Goal: Task Accomplishment & Management: Manage account settings

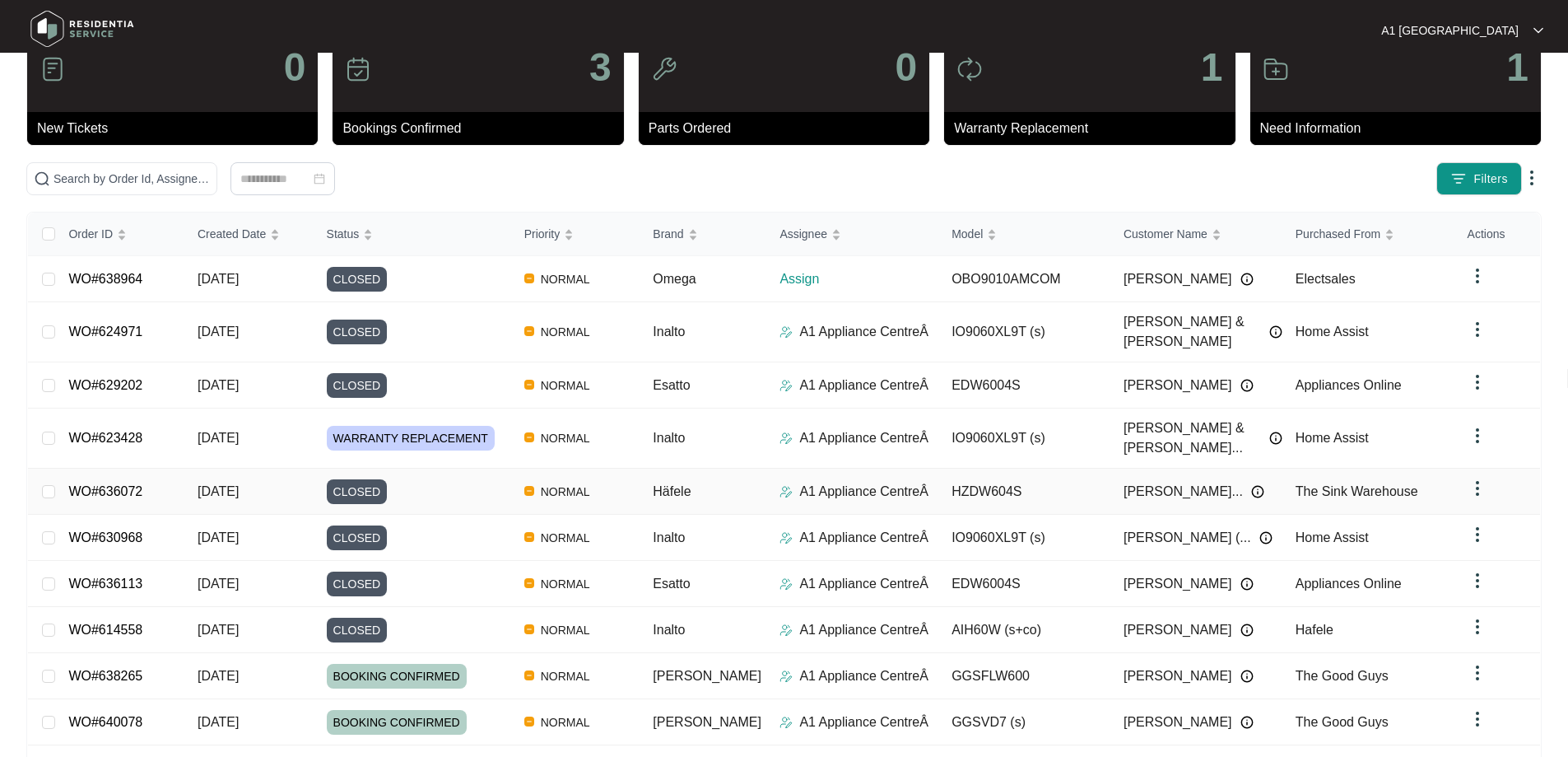
scroll to position [82, 0]
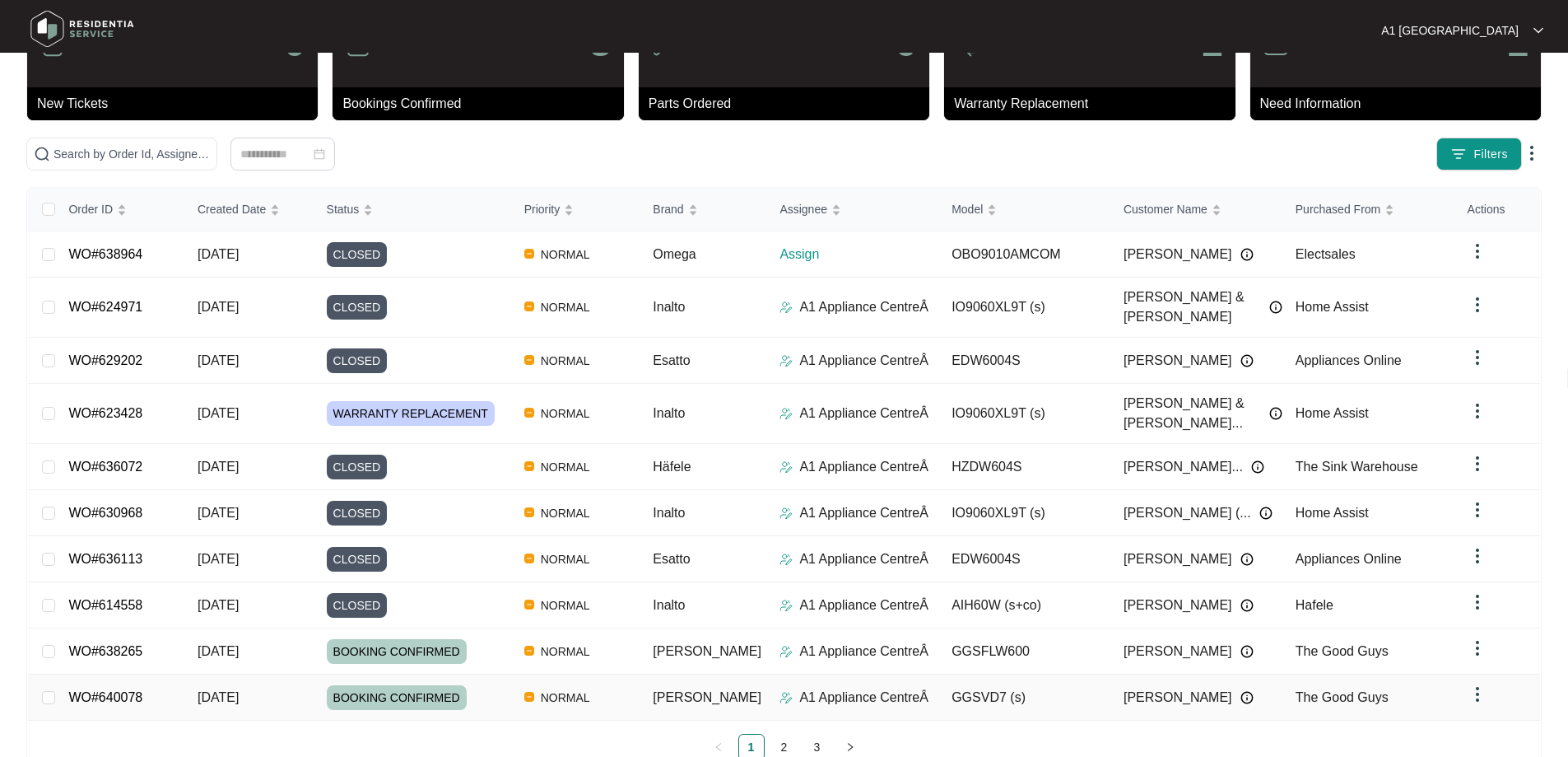
click at [391, 685] on span "BOOKING CONFIRMED" at bounding box center [396, 698] width 140 height 24
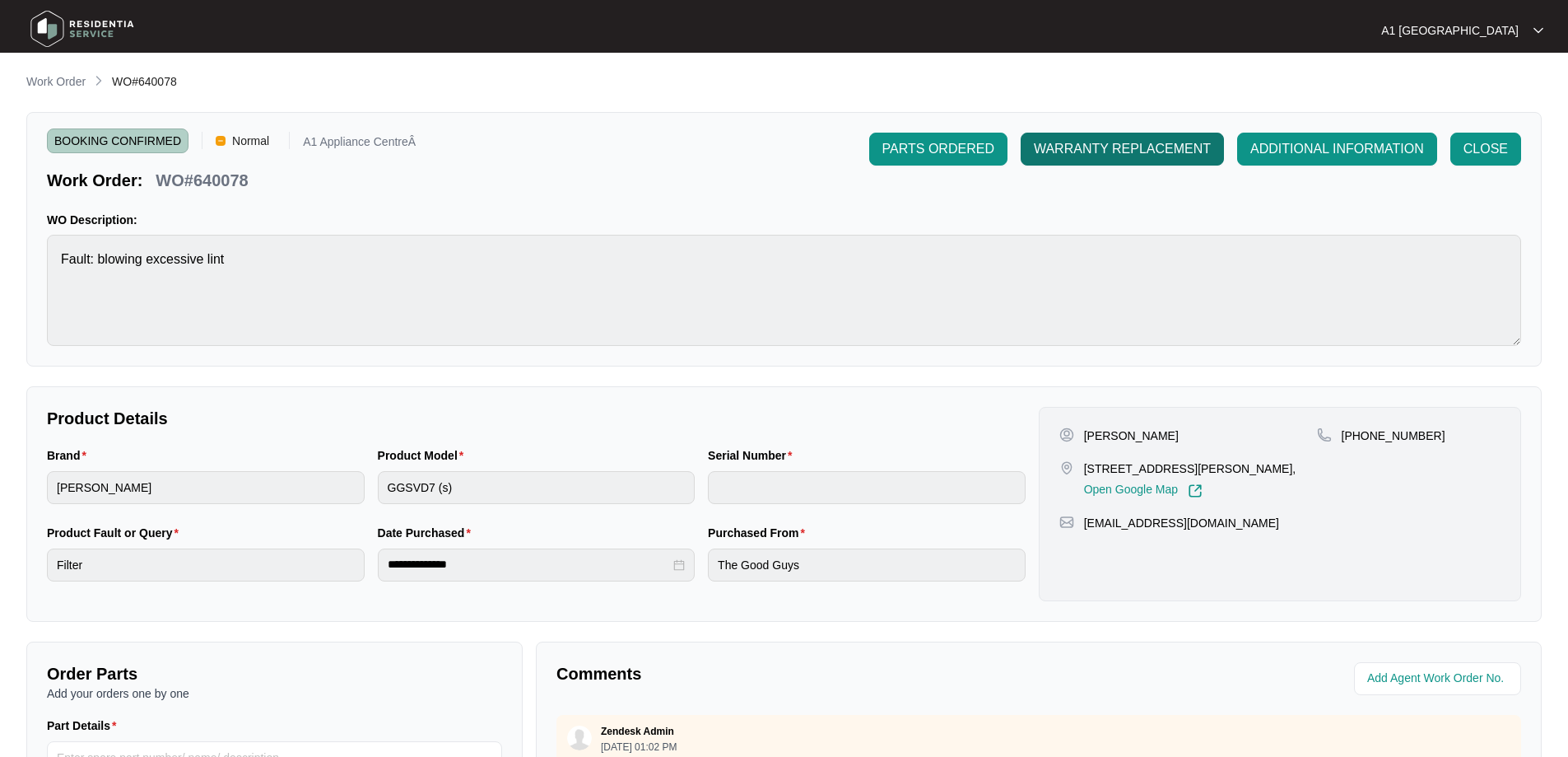
click at [1097, 160] on button "WARRANTY REPLACEMENT" at bounding box center [1123, 149] width 203 height 33
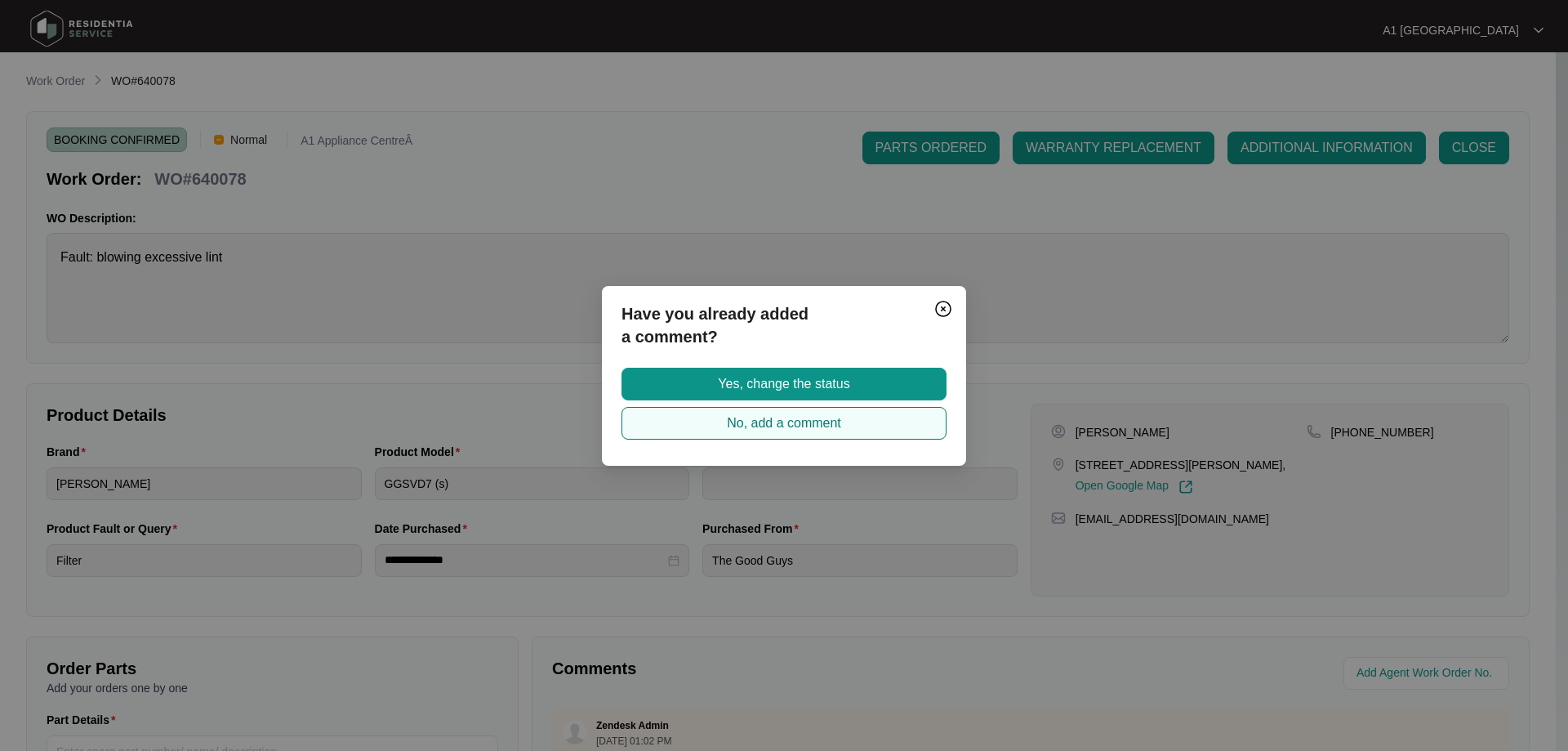
click at [768, 422] on span "No, add a comment" at bounding box center [784, 423] width 114 height 20
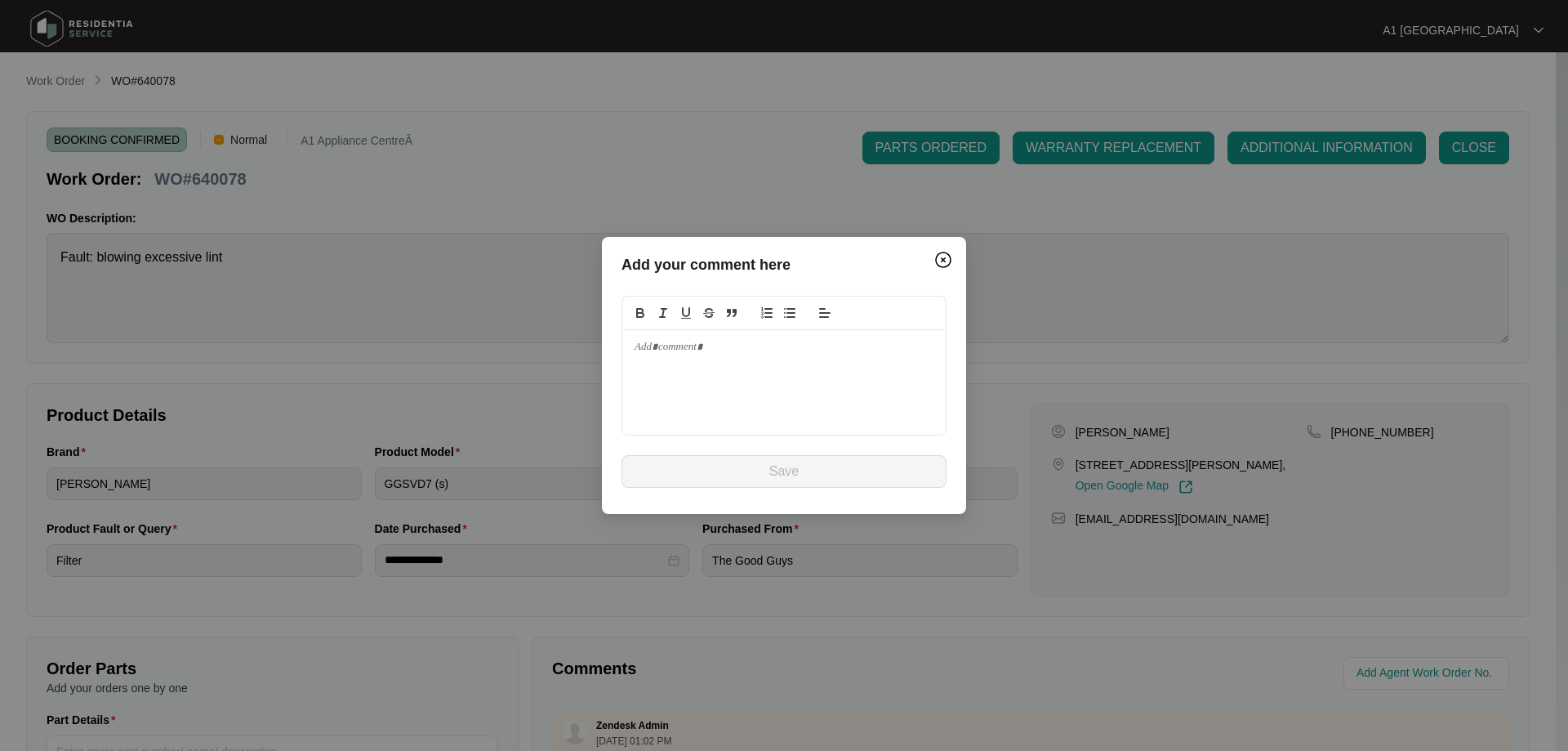
click at [696, 370] on div at bounding box center [784, 382] width 323 height 105
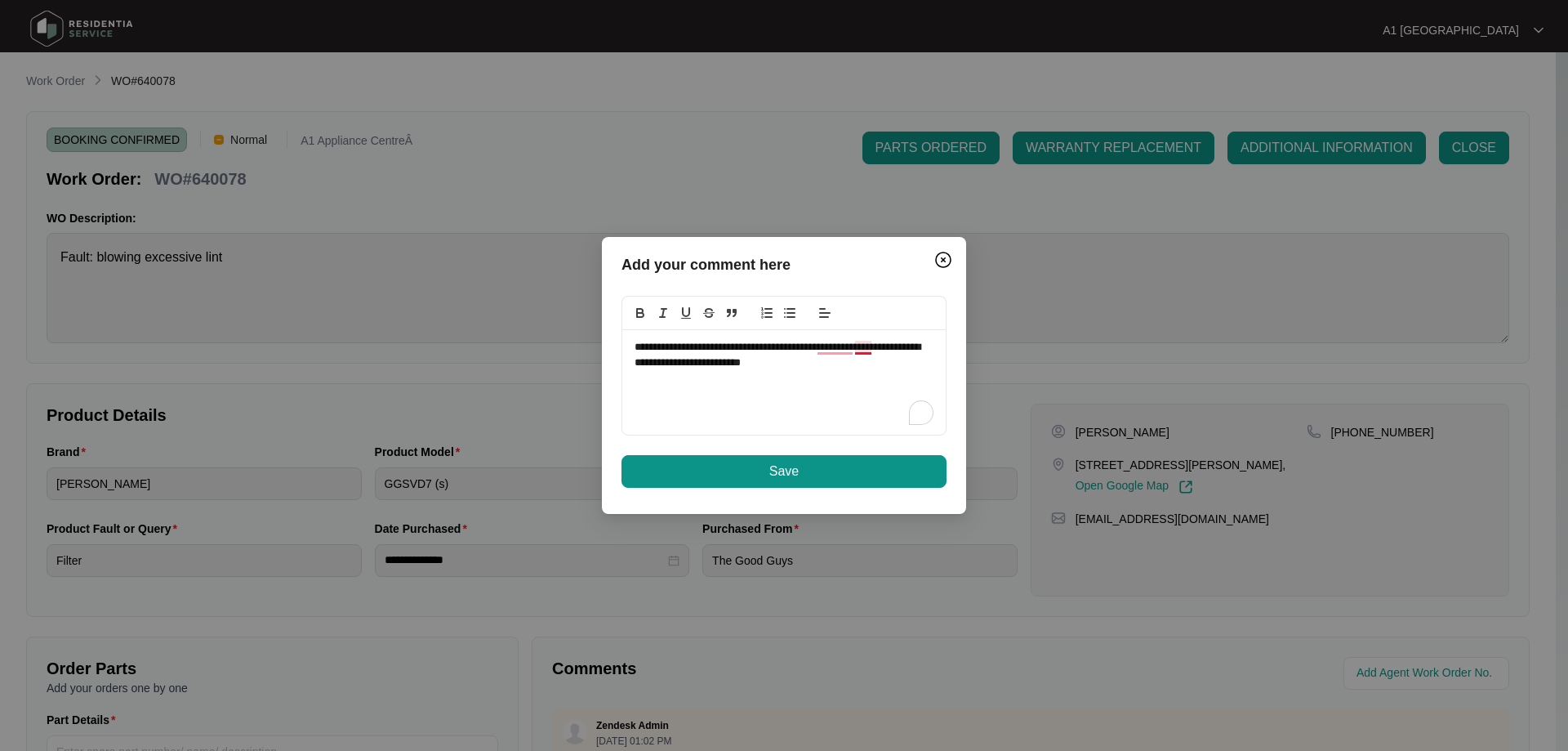
click at [870, 349] on p "**********" at bounding box center [784, 355] width 299 height 30
click at [810, 361] on p "**********" at bounding box center [784, 355] width 299 height 30
click at [785, 464] on span "Save" at bounding box center [784, 471] width 29 height 20
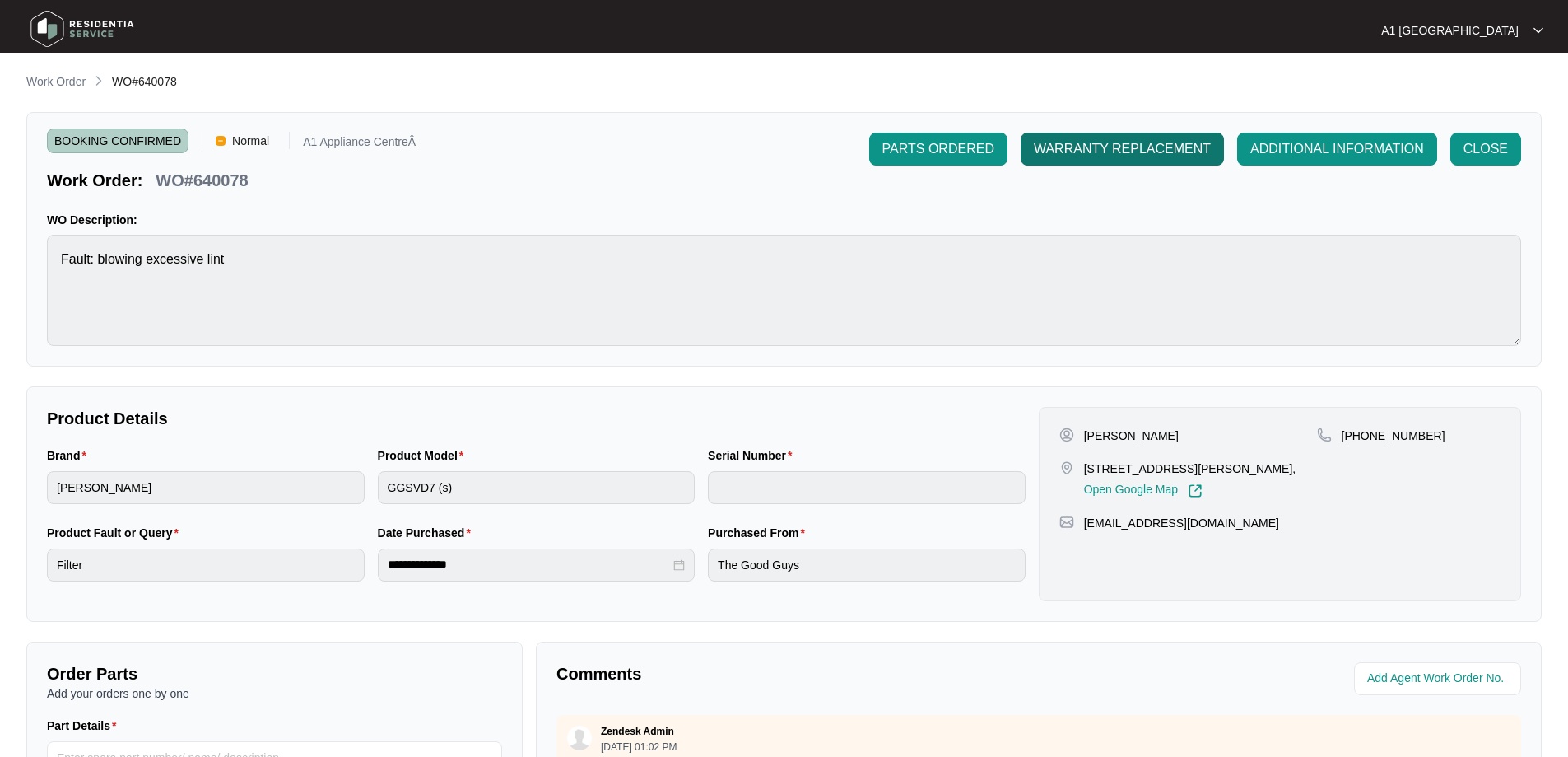
click at [1122, 161] on button "WARRANTY REPLACEMENT" at bounding box center [1123, 149] width 203 height 33
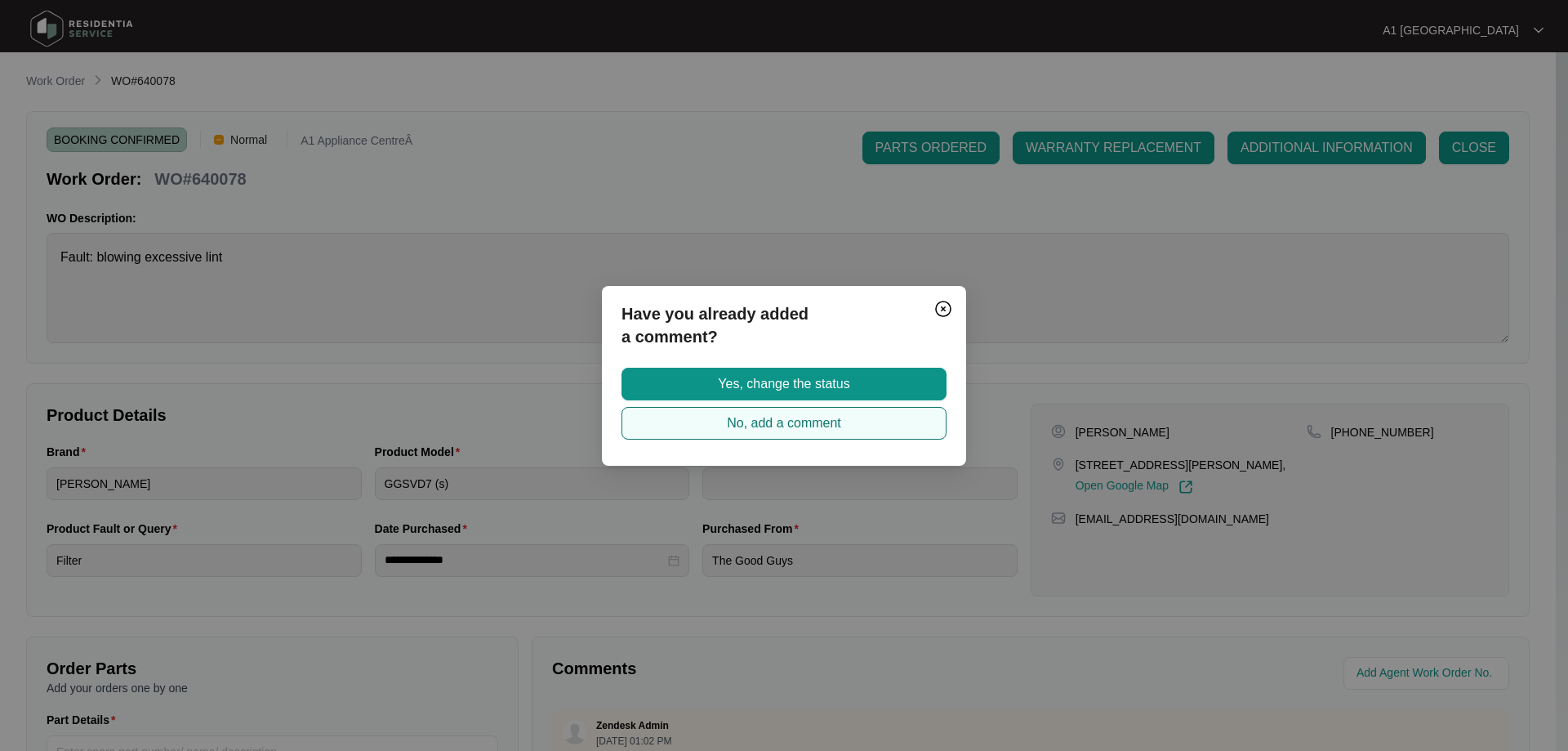
click at [841, 420] on span "No, add a comment" at bounding box center [784, 423] width 114 height 20
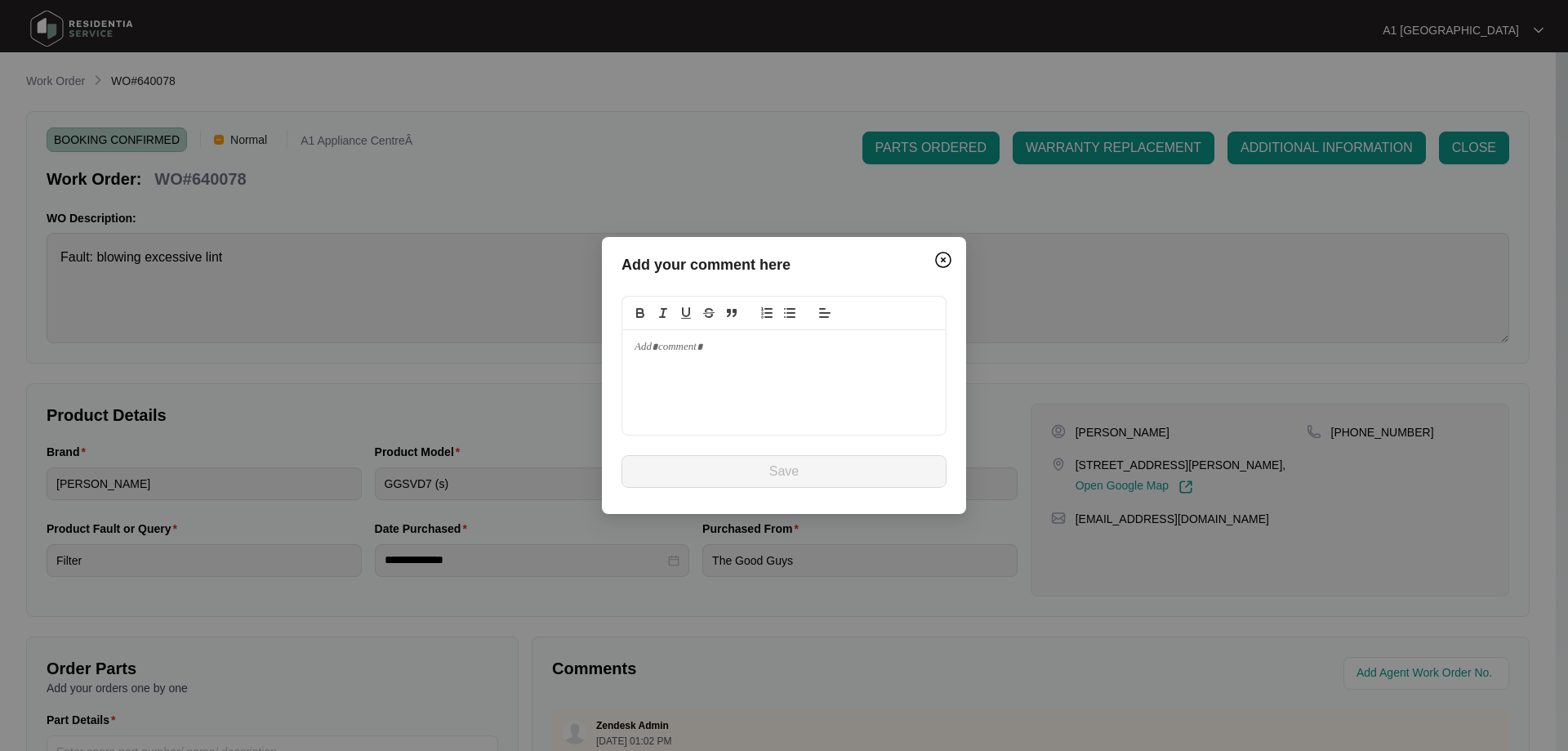
click at [817, 398] on div at bounding box center [784, 382] width 323 height 105
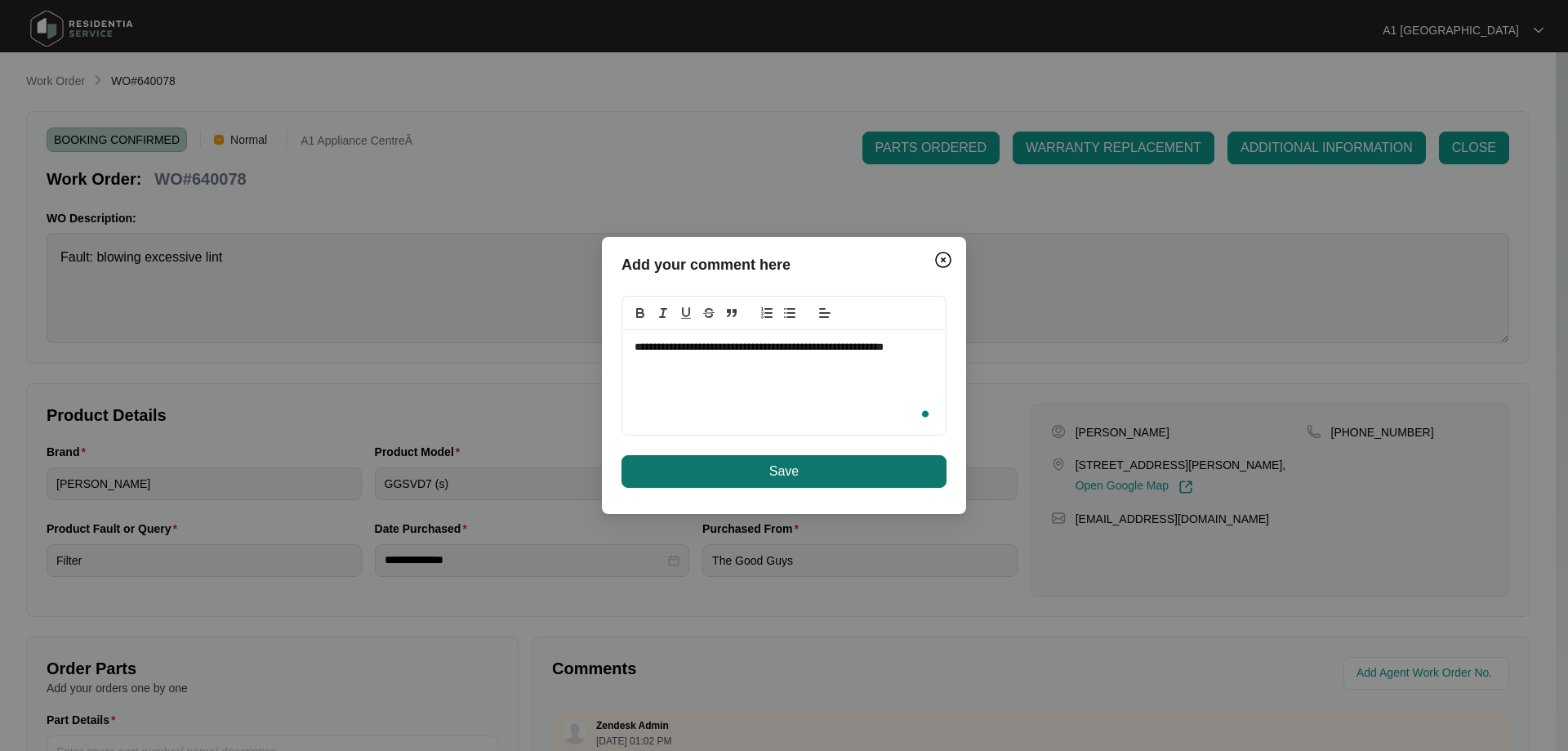
click at [805, 470] on button "Save" at bounding box center [784, 471] width 325 height 33
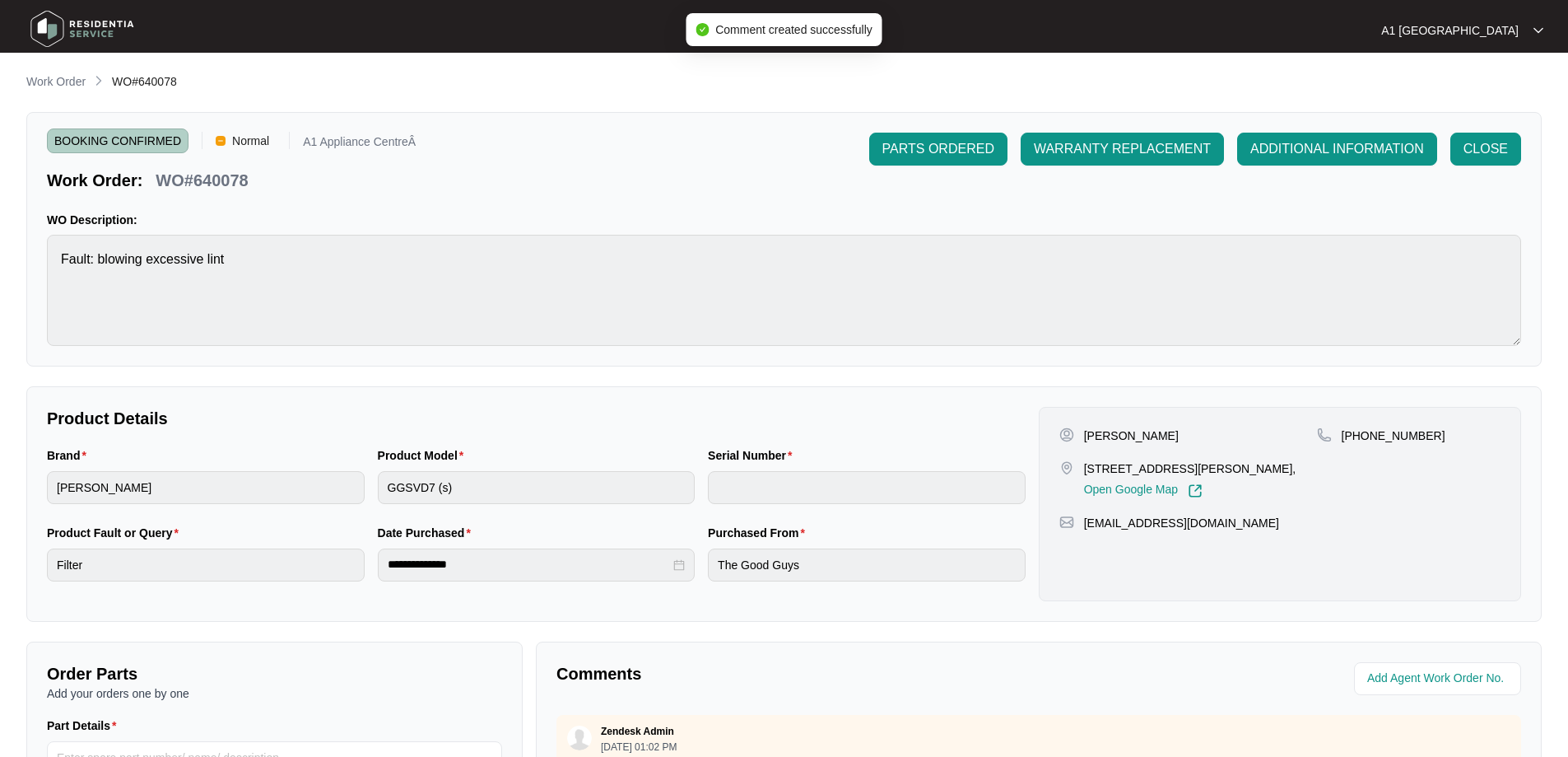
click at [1114, 174] on div "PARTS ORDERED WARRANTY REPLACEMENT ADDITIONAL INFORMATION CLOSE" at bounding box center [1195, 162] width 652 height 59
click at [1116, 150] on span "WARRANTY REPLACEMENT" at bounding box center [1123, 149] width 177 height 20
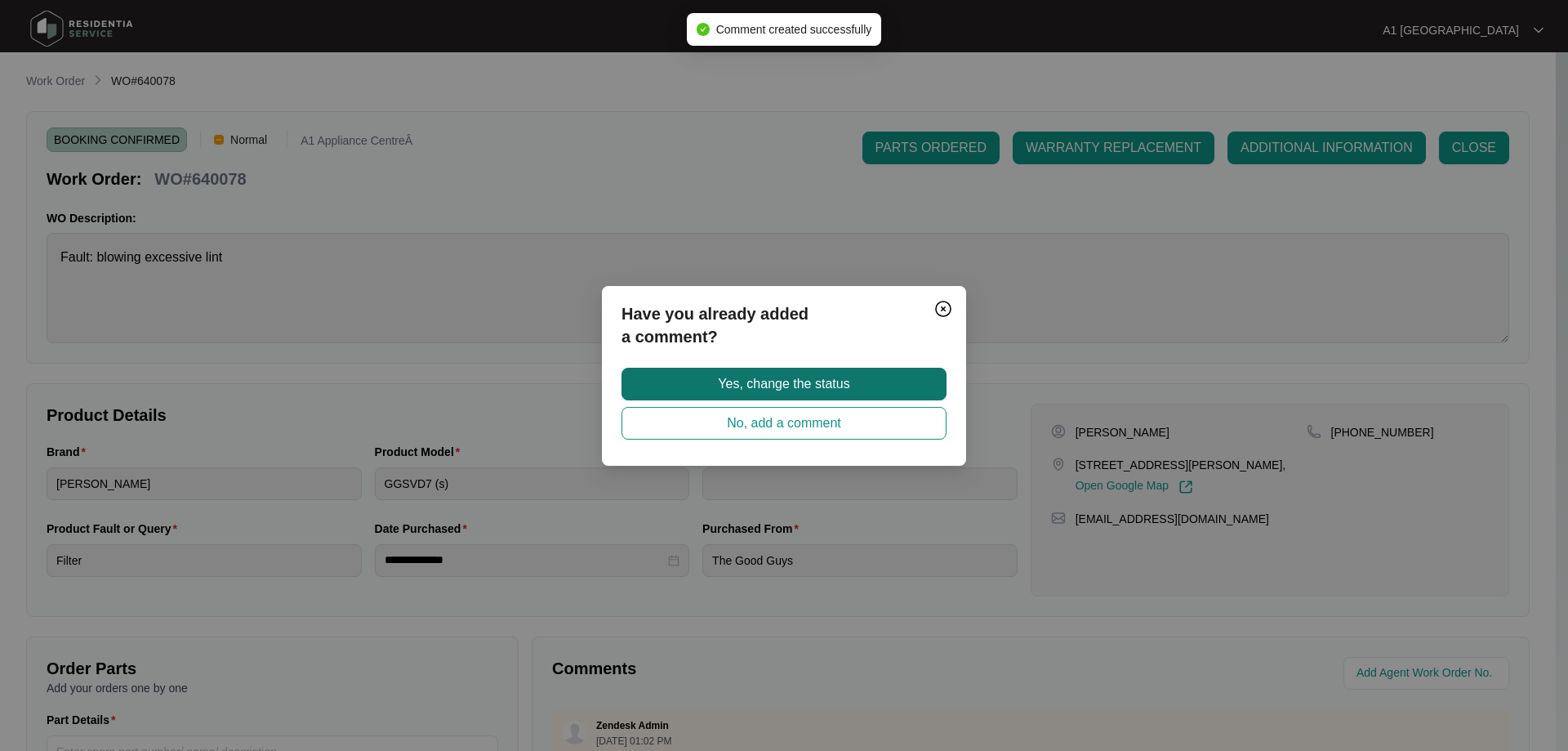
click at [822, 382] on span "Yes, change the status" at bounding box center [784, 384] width 132 height 20
